Goal: Transaction & Acquisition: Subscribe to service/newsletter

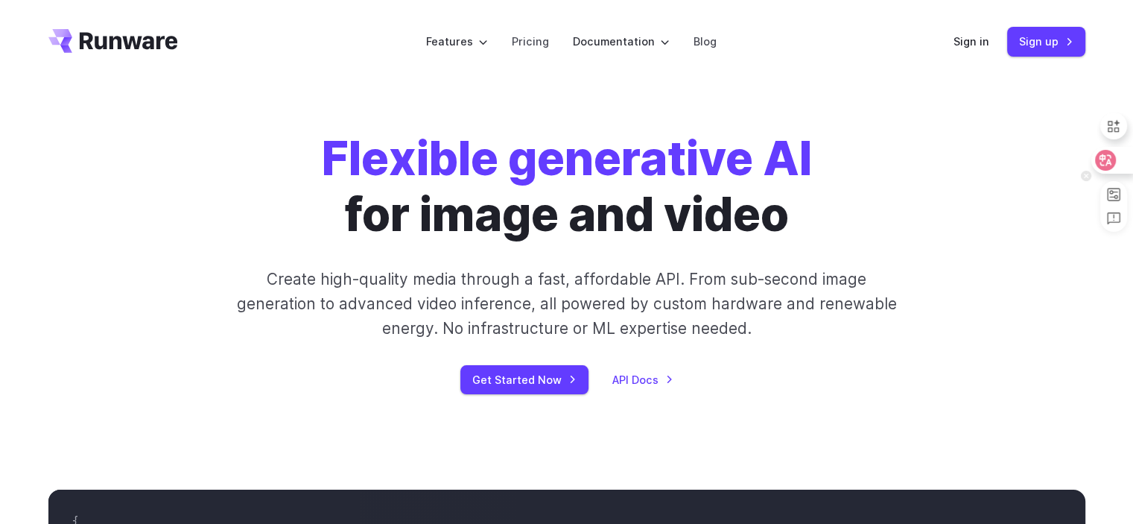
click at [1114, 157] on icon at bounding box center [1105, 160] width 21 height 21
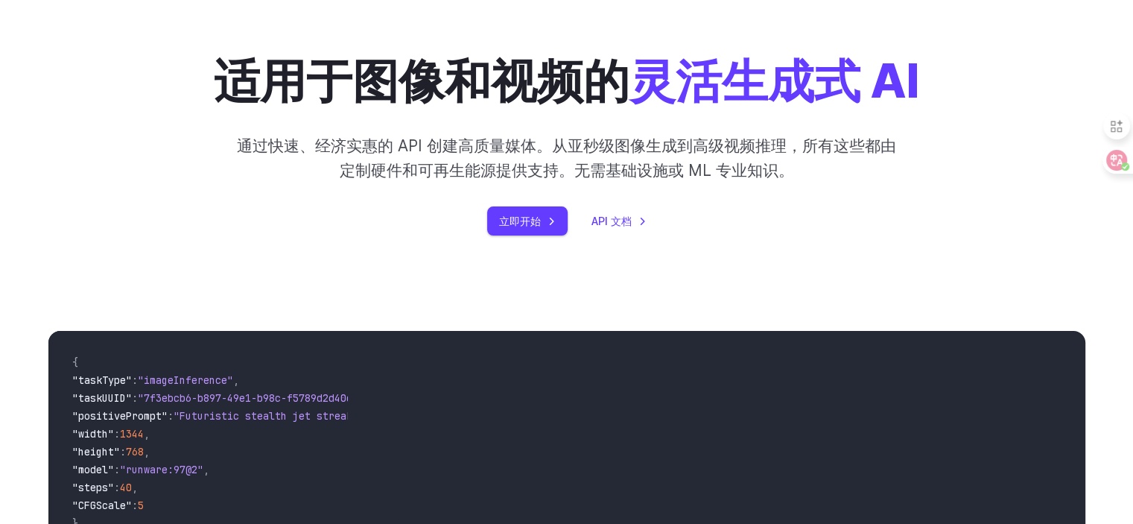
scroll to position [149, 0]
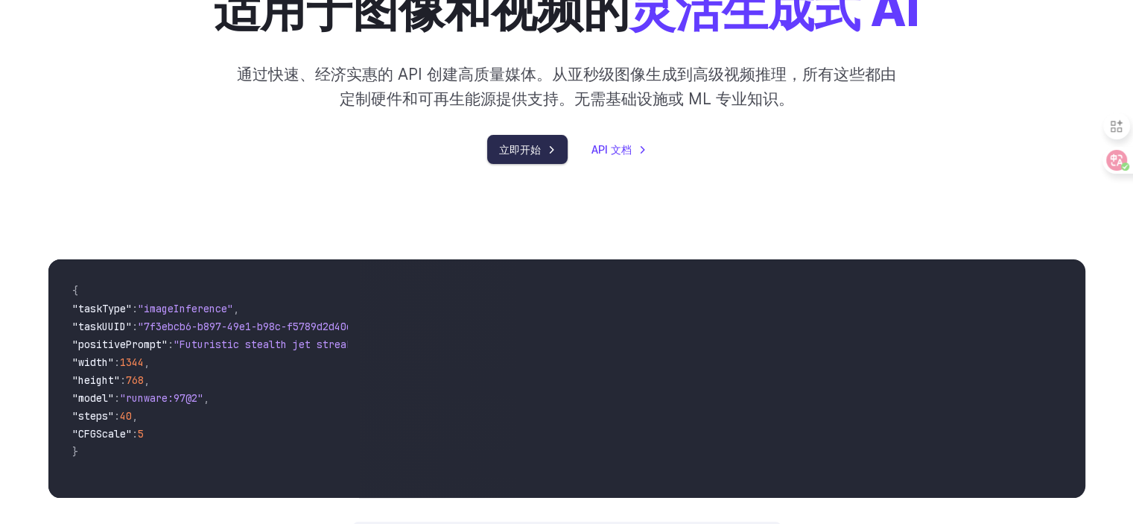
drag, startPoint x: 533, startPoint y: 150, endPoint x: 542, endPoint y: 154, distance: 9.3
click at [533, 149] on font "立即开始" at bounding box center [520, 149] width 42 height 13
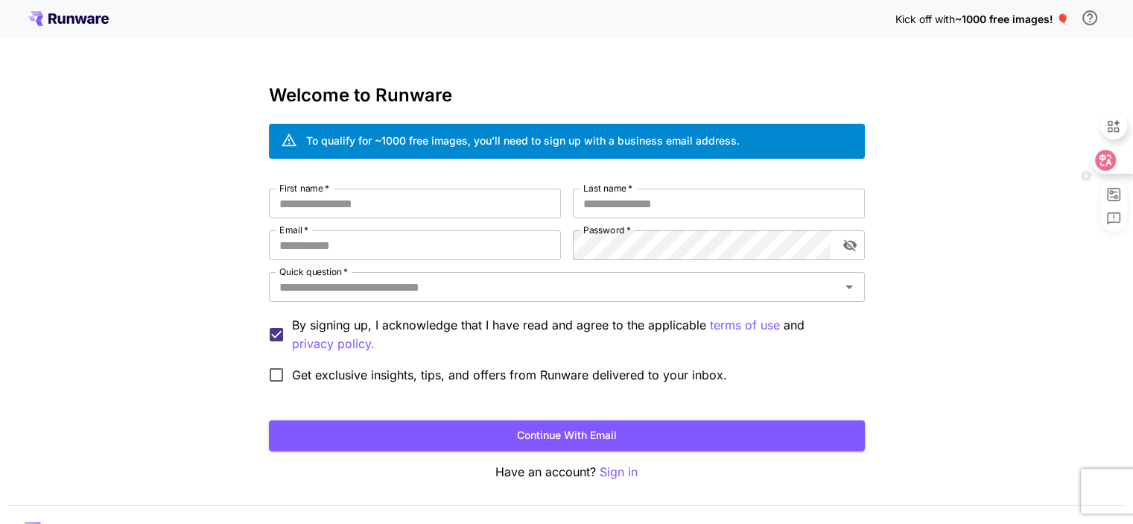
click at [1115, 160] on icon at bounding box center [1105, 160] width 21 height 21
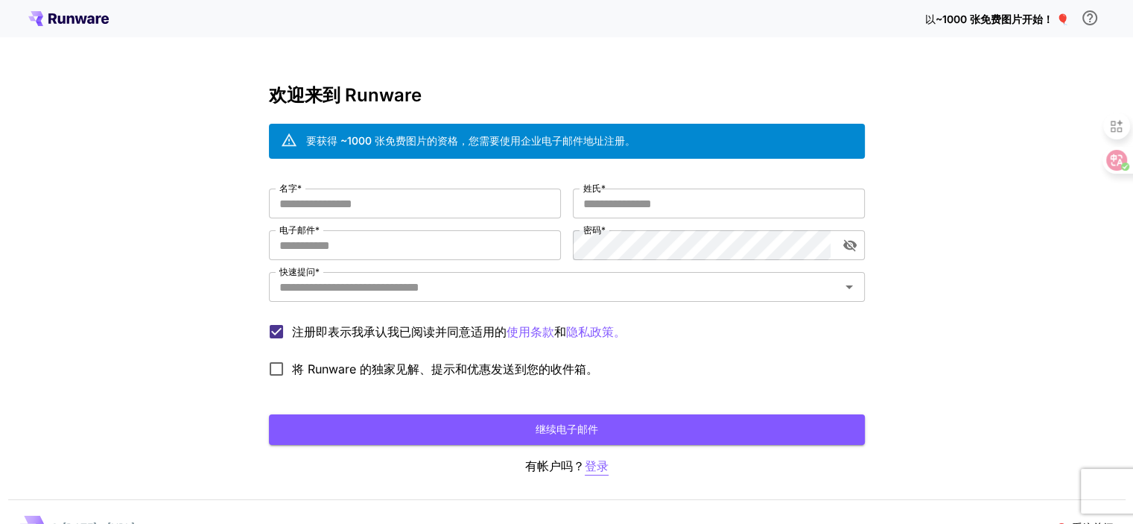
click at [590, 460] on p "登录" at bounding box center [597, 466] width 24 height 19
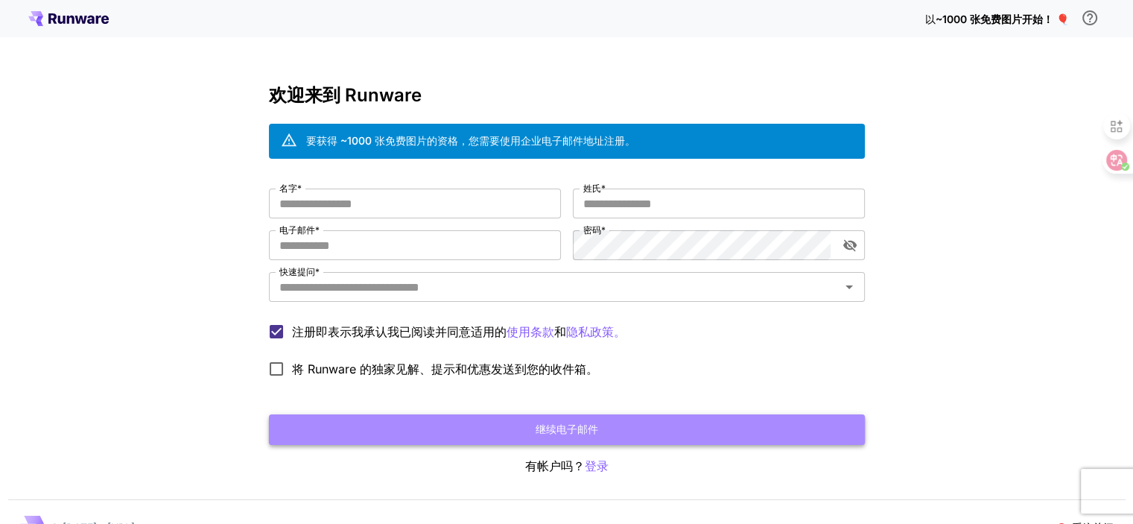
click at [577, 426] on font "继续电子邮件" at bounding box center [567, 428] width 63 height 13
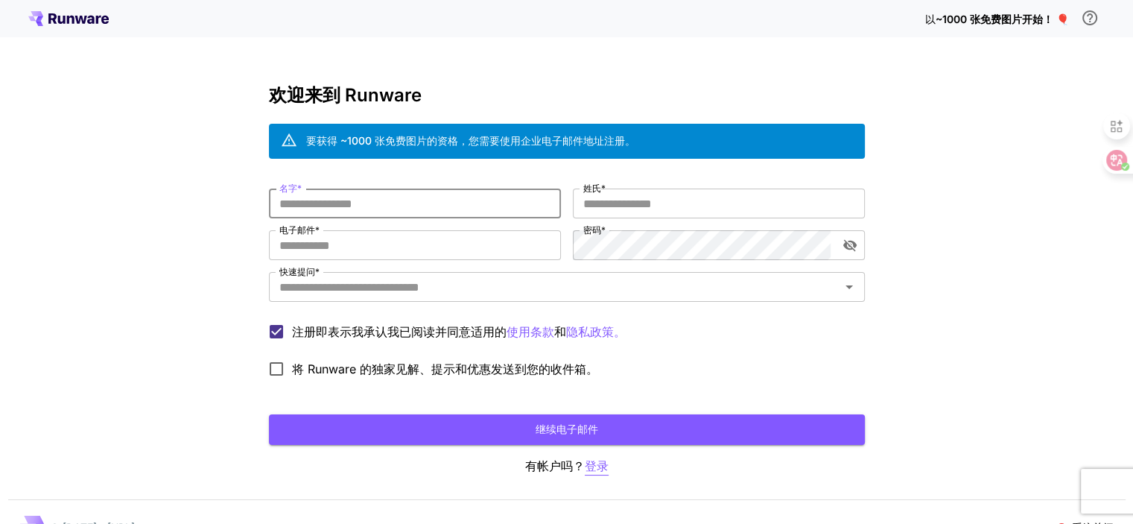
click at [595, 467] on p "登录" at bounding box center [597, 466] width 24 height 19
click at [595, 469] on p "登录" at bounding box center [597, 466] width 24 height 19
click at [320, 200] on input "名字 *" at bounding box center [415, 203] width 292 height 30
